Goal: Task Accomplishment & Management: Use online tool/utility

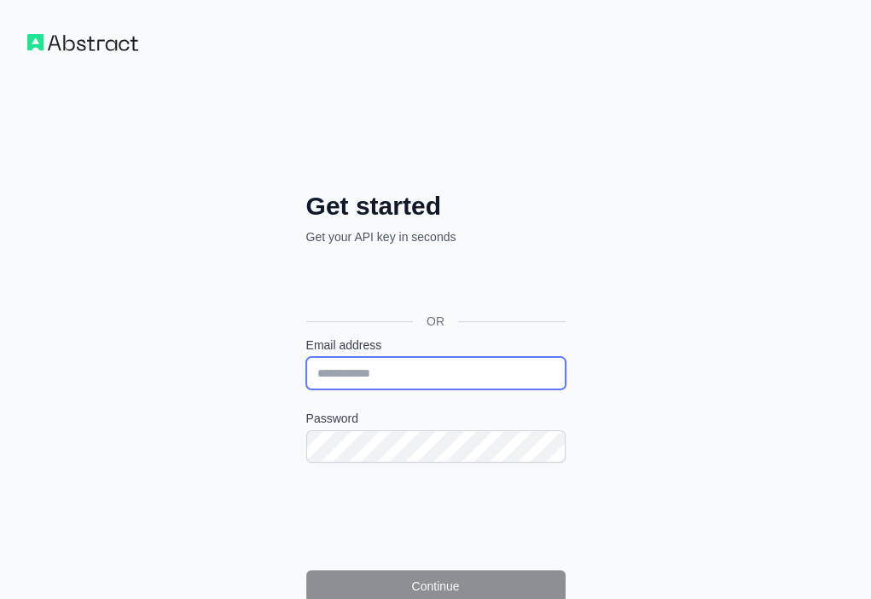
click at [306, 357] on input "Email address" at bounding box center [435, 373] width 259 height 32
paste input "**********"
type input "**********"
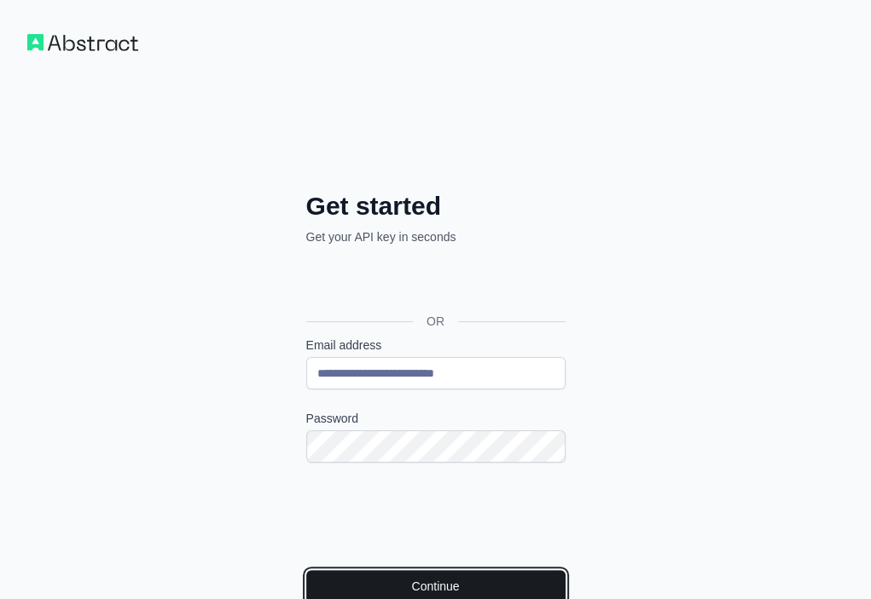
click at [306, 570] on button "Continue" at bounding box center [435, 586] width 259 height 32
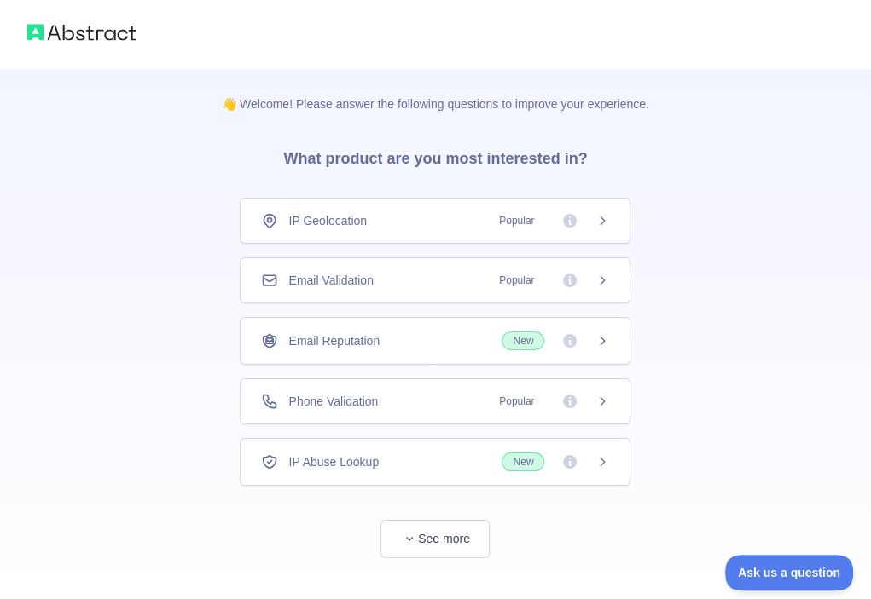
click at [445, 285] on div "Email Validation Popular" at bounding box center [435, 280] width 348 height 17
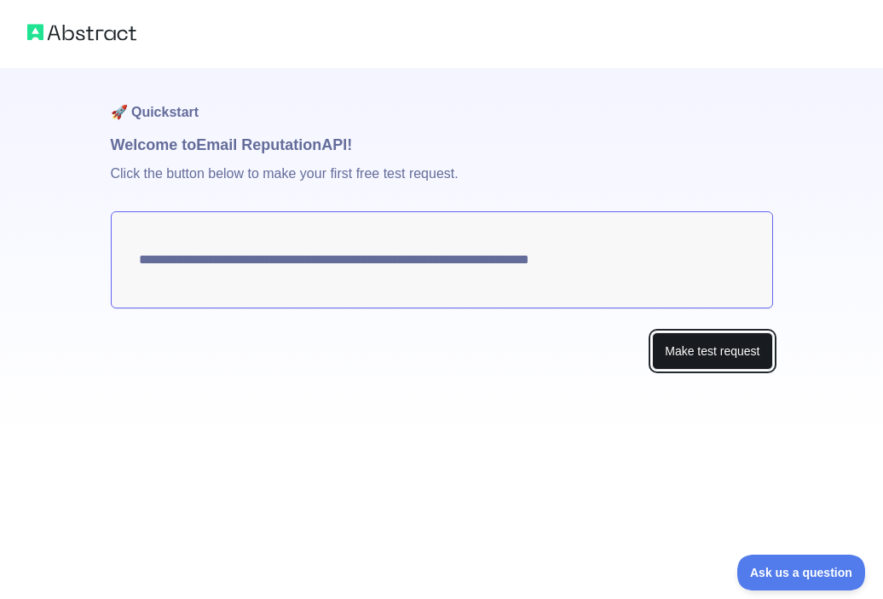
click at [728, 362] on button "Make test request" at bounding box center [712, 352] width 120 height 38
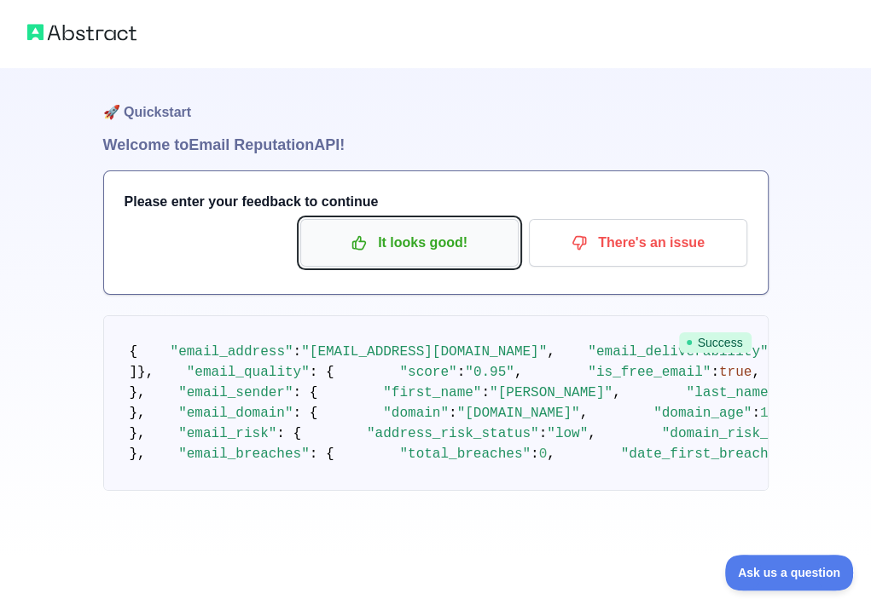
click at [459, 254] on p "It looks good!" at bounding box center [409, 243] width 193 height 29
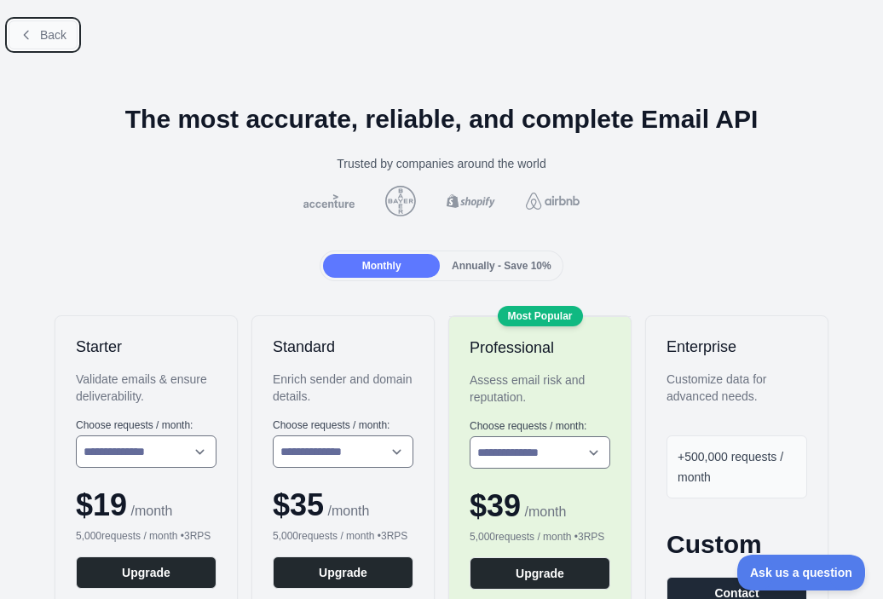
click at [55, 41] on span "Back" at bounding box center [53, 35] width 26 height 14
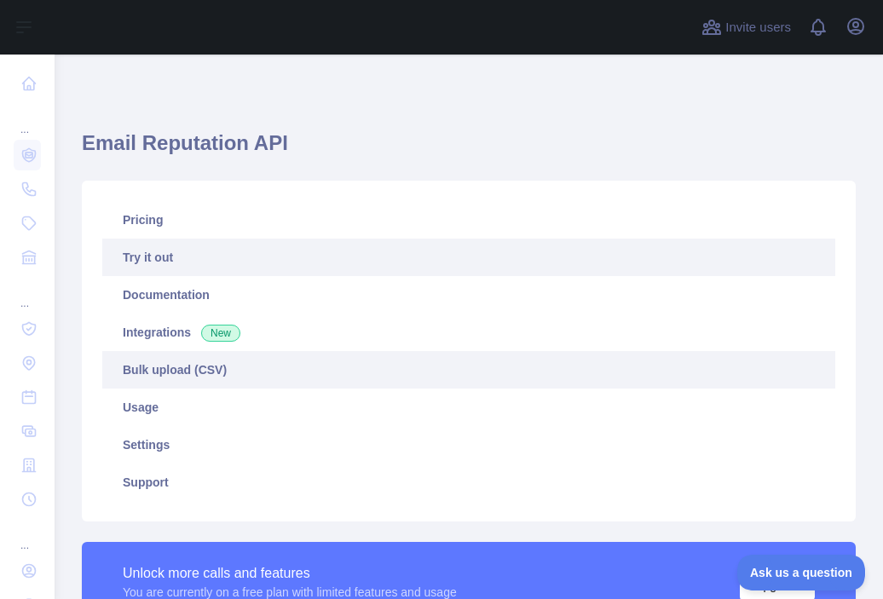
scroll to position [256, 0]
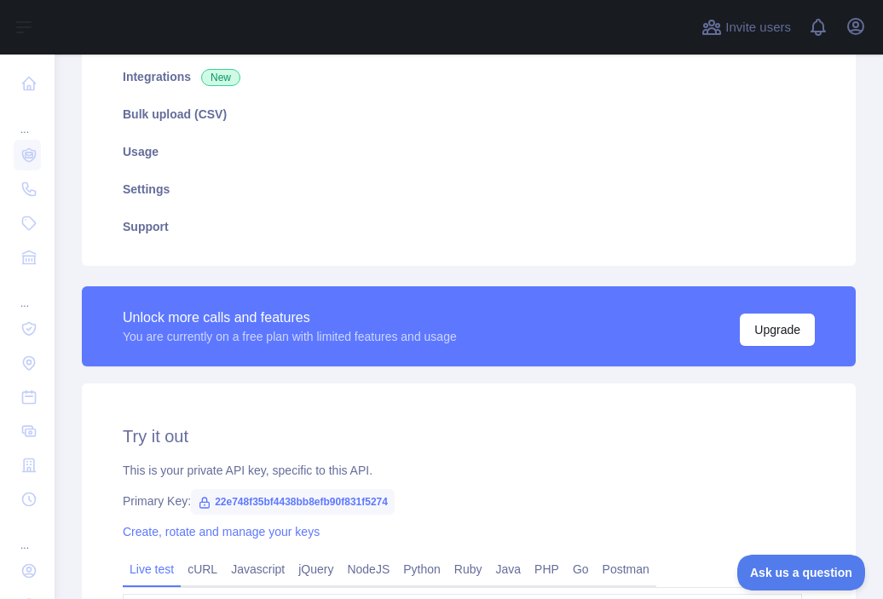
click at [376, 495] on span "22e748f35bf4438bb8efb90f831f5274" at bounding box center [293, 502] width 204 height 26
copy span "22e748f35bf4438bb8efb90f831f5274"
